Goal: Check status

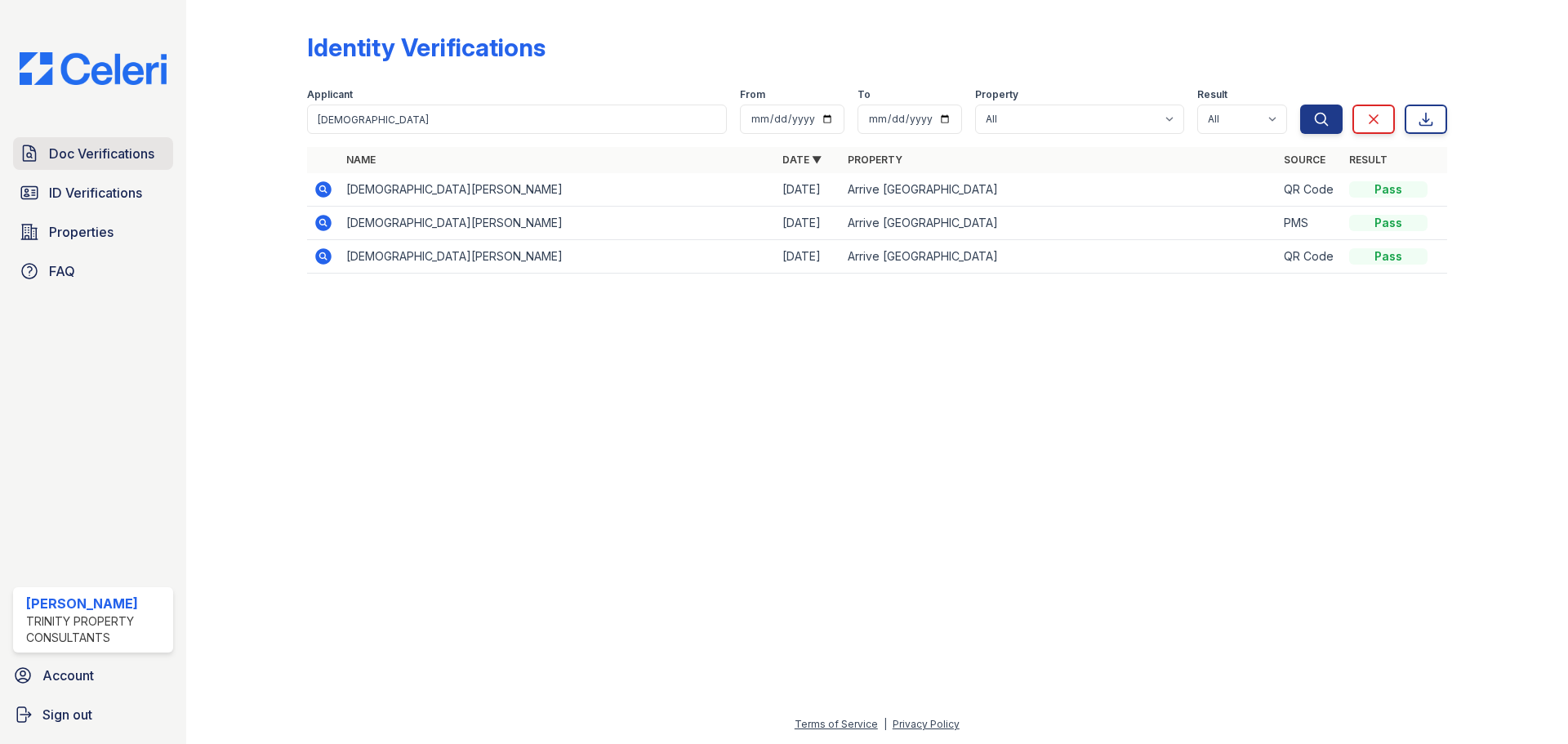
click at [110, 162] on span "Doc Verifications" at bounding box center [101, 154] width 106 height 20
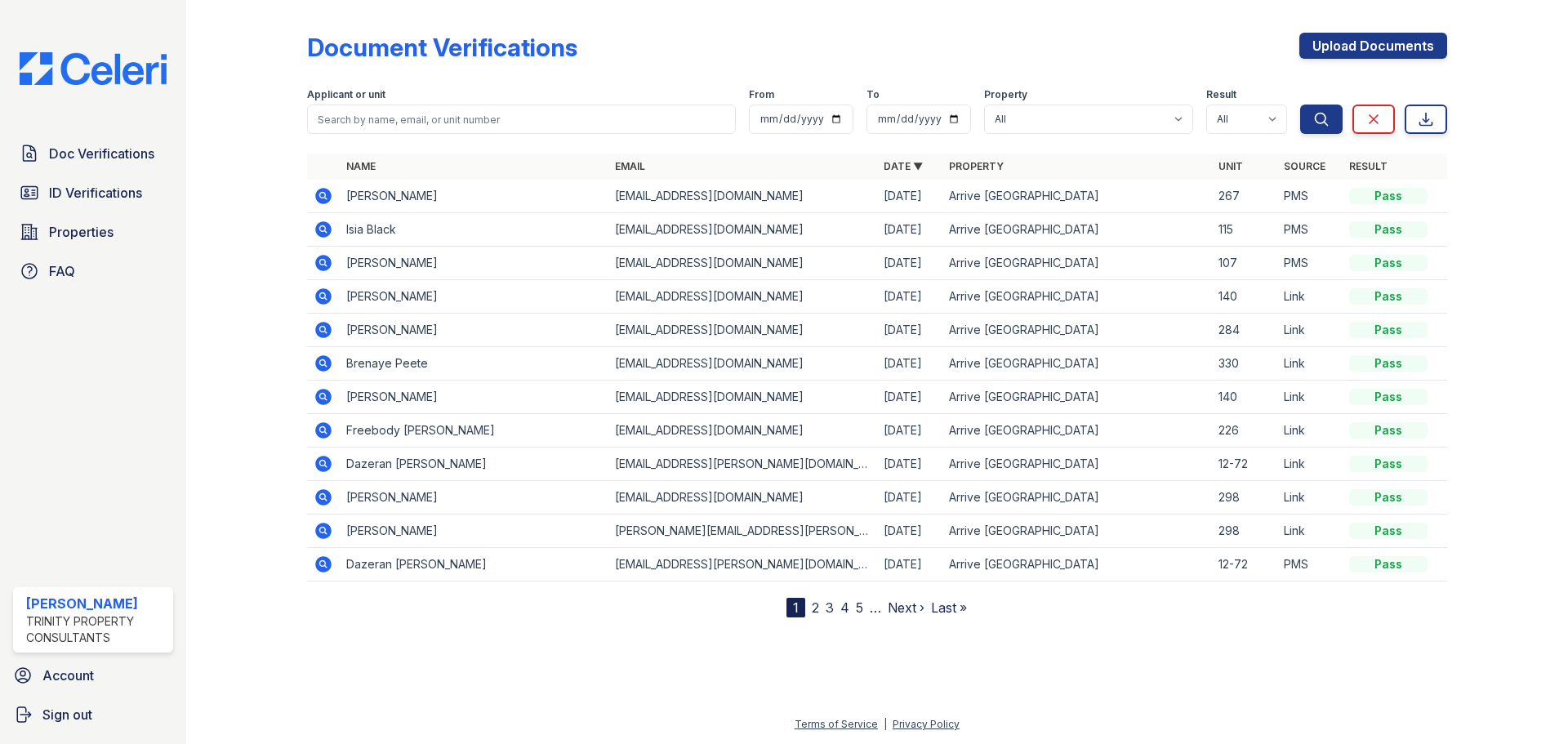
click at [318, 195] on icon at bounding box center [323, 196] width 17 height 17
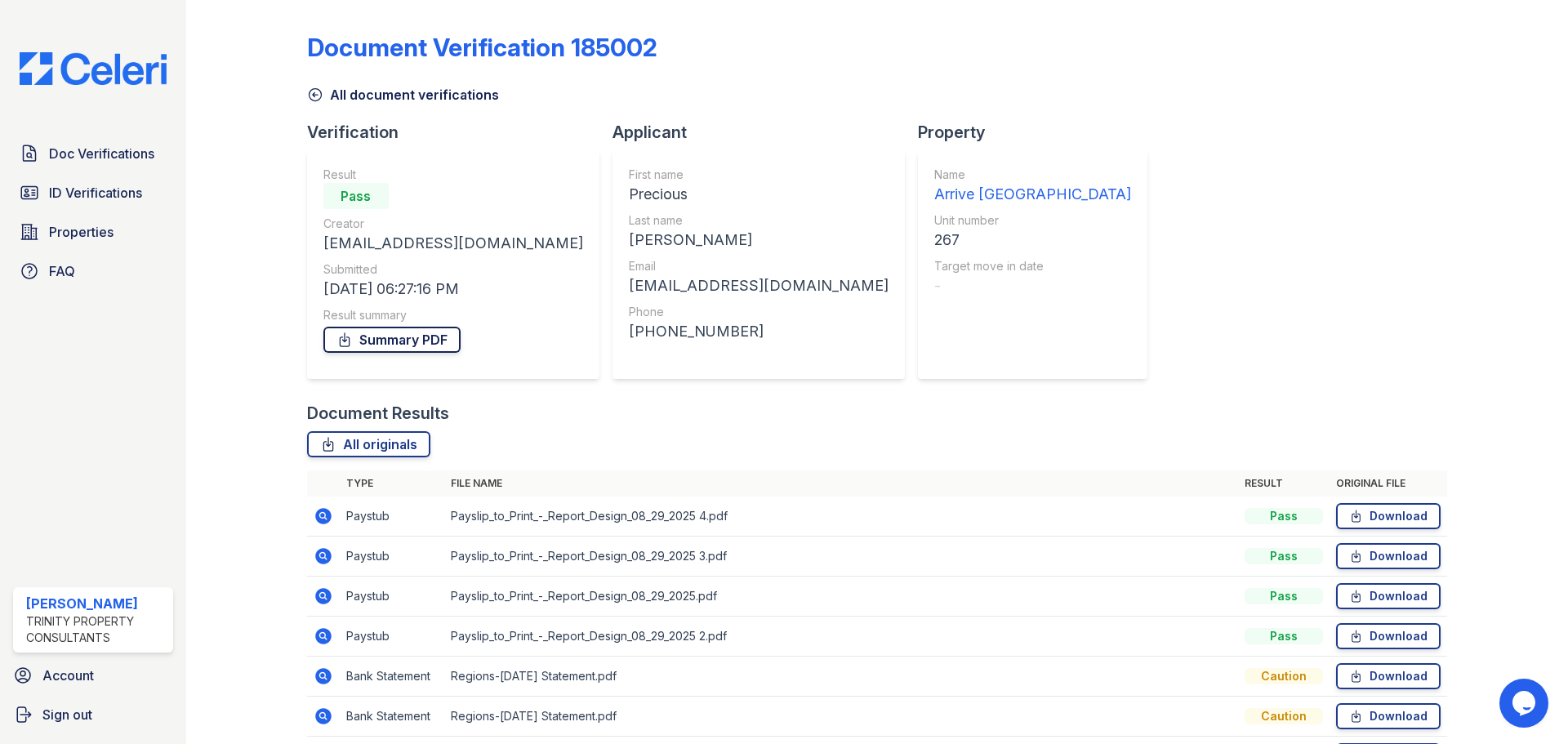
click at [397, 335] on link "Summary PDF" at bounding box center [392, 339] width 137 height 26
click at [105, 213] on div "Doc Verifications ID Verifications Properties FAQ" at bounding box center [93, 212] width 173 height 150
click at [111, 189] on span "ID Verifications" at bounding box center [96, 193] width 93 height 20
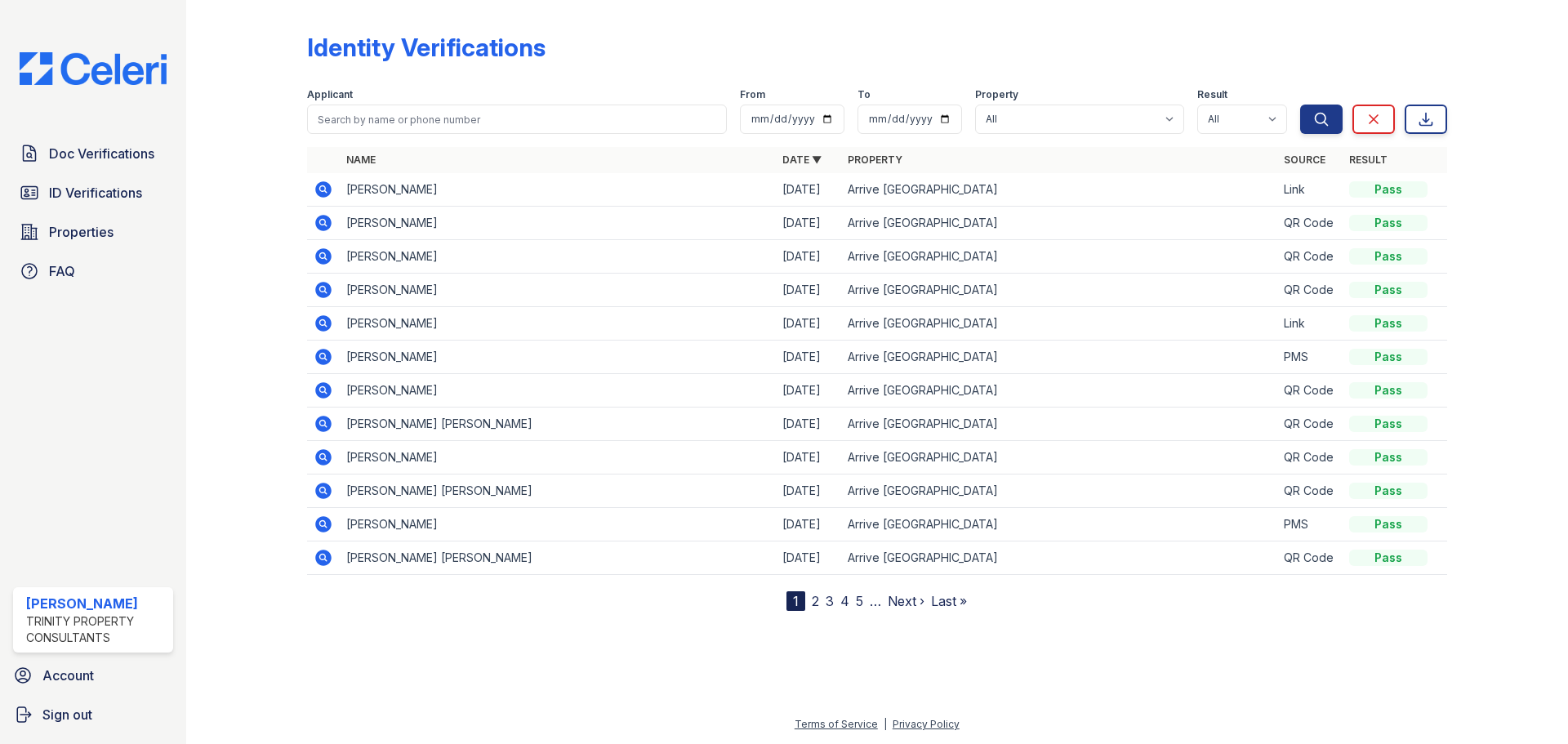
click at [324, 353] on icon at bounding box center [323, 357] width 20 height 20
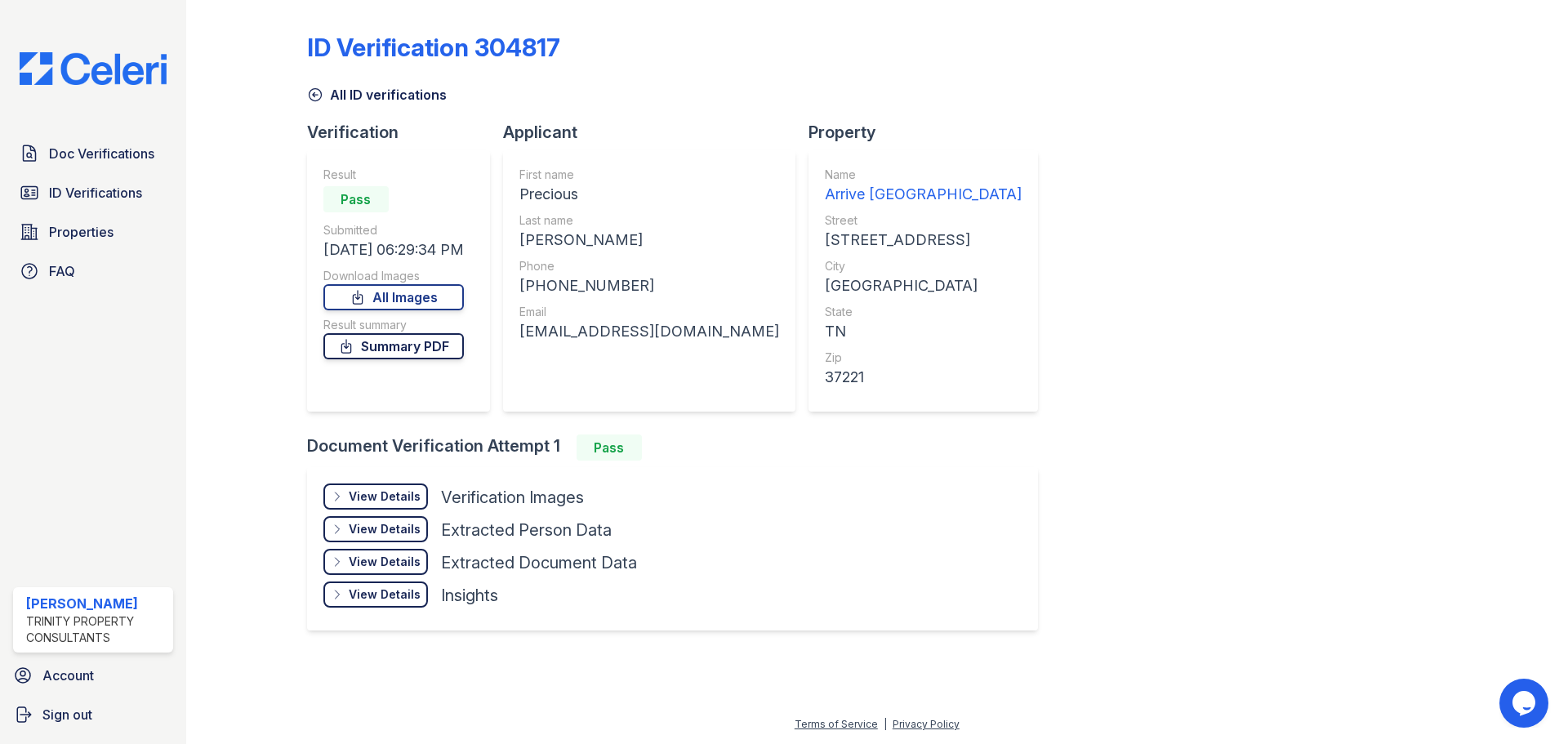
click at [444, 342] on link "Summary PDF" at bounding box center [393, 346] width 141 height 26
click at [411, 294] on link "All Images" at bounding box center [393, 297] width 141 height 26
click at [94, 154] on span "Doc Verifications" at bounding box center [101, 154] width 106 height 20
